Goal: Information Seeking & Learning: Learn about a topic

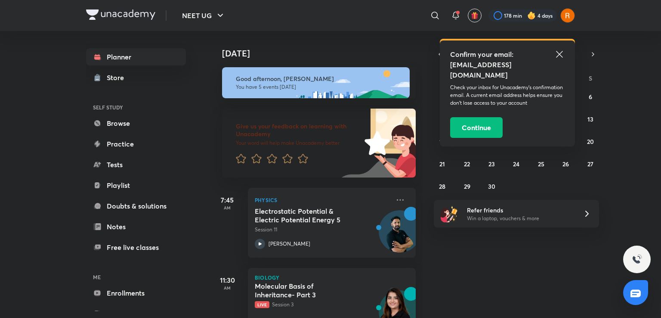
click at [562, 54] on icon at bounding box center [560, 54] width 10 height 10
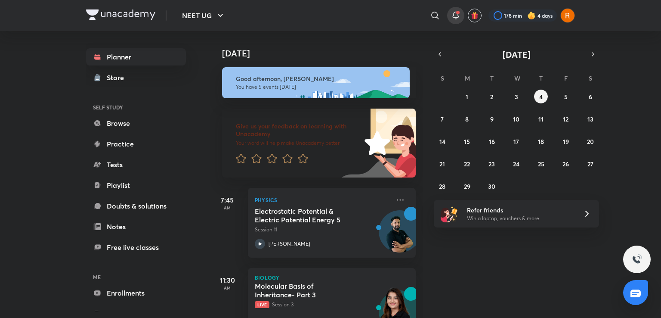
click at [454, 13] on icon at bounding box center [456, 15] width 10 height 10
